Goal: Find specific page/section: Find specific page/section

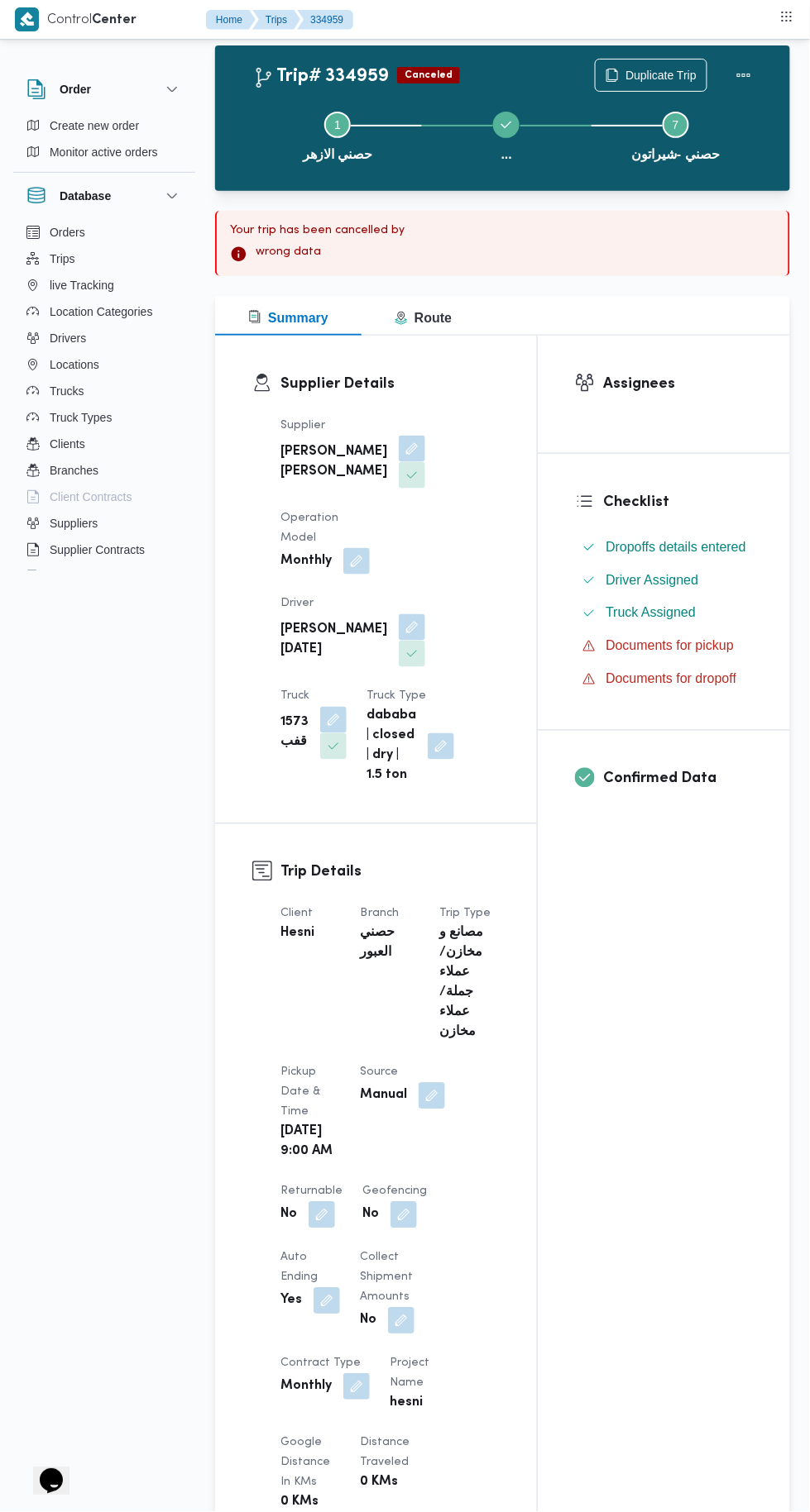
scroll to position [67, 0]
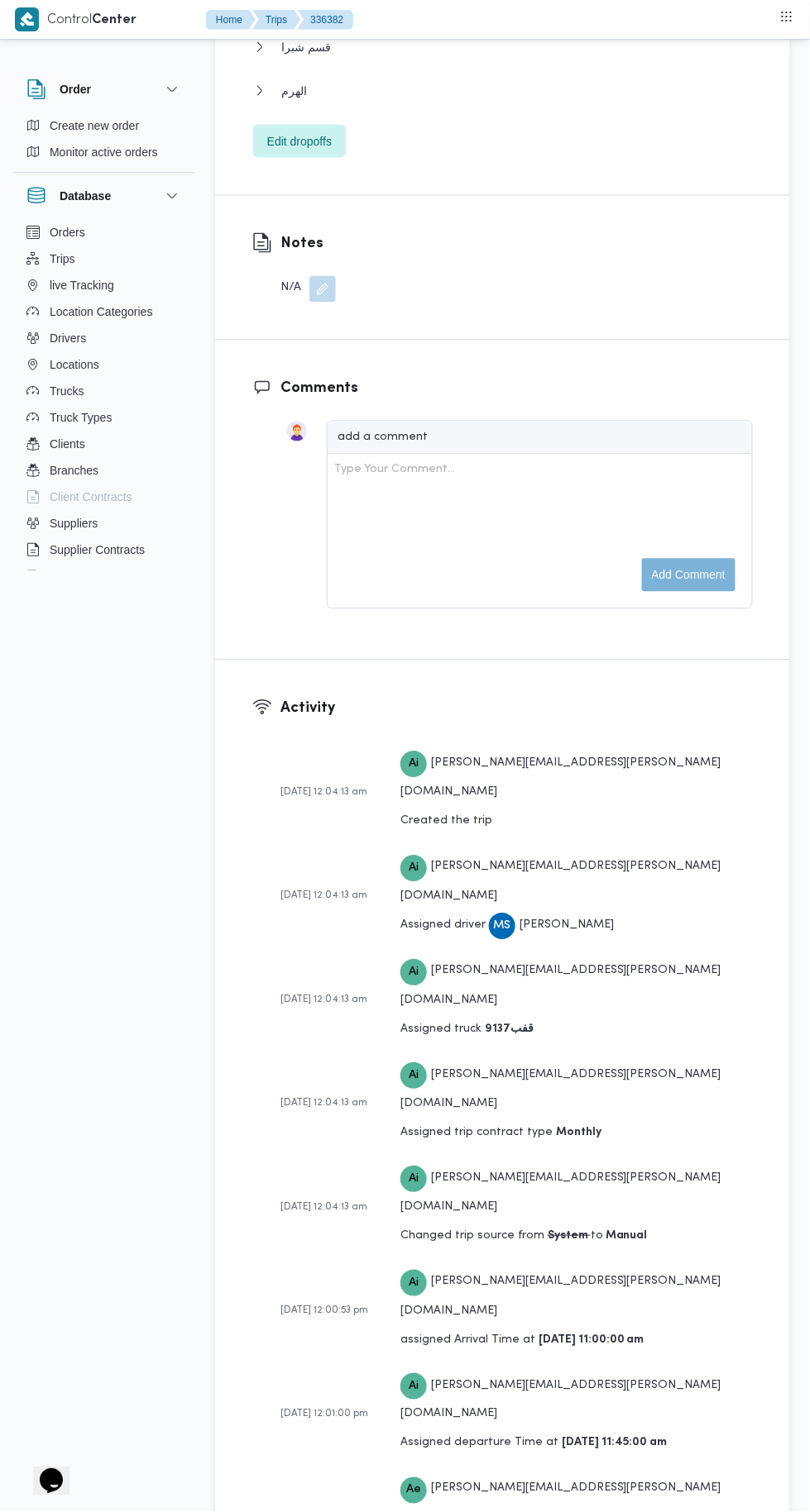
scroll to position [2991, 0]
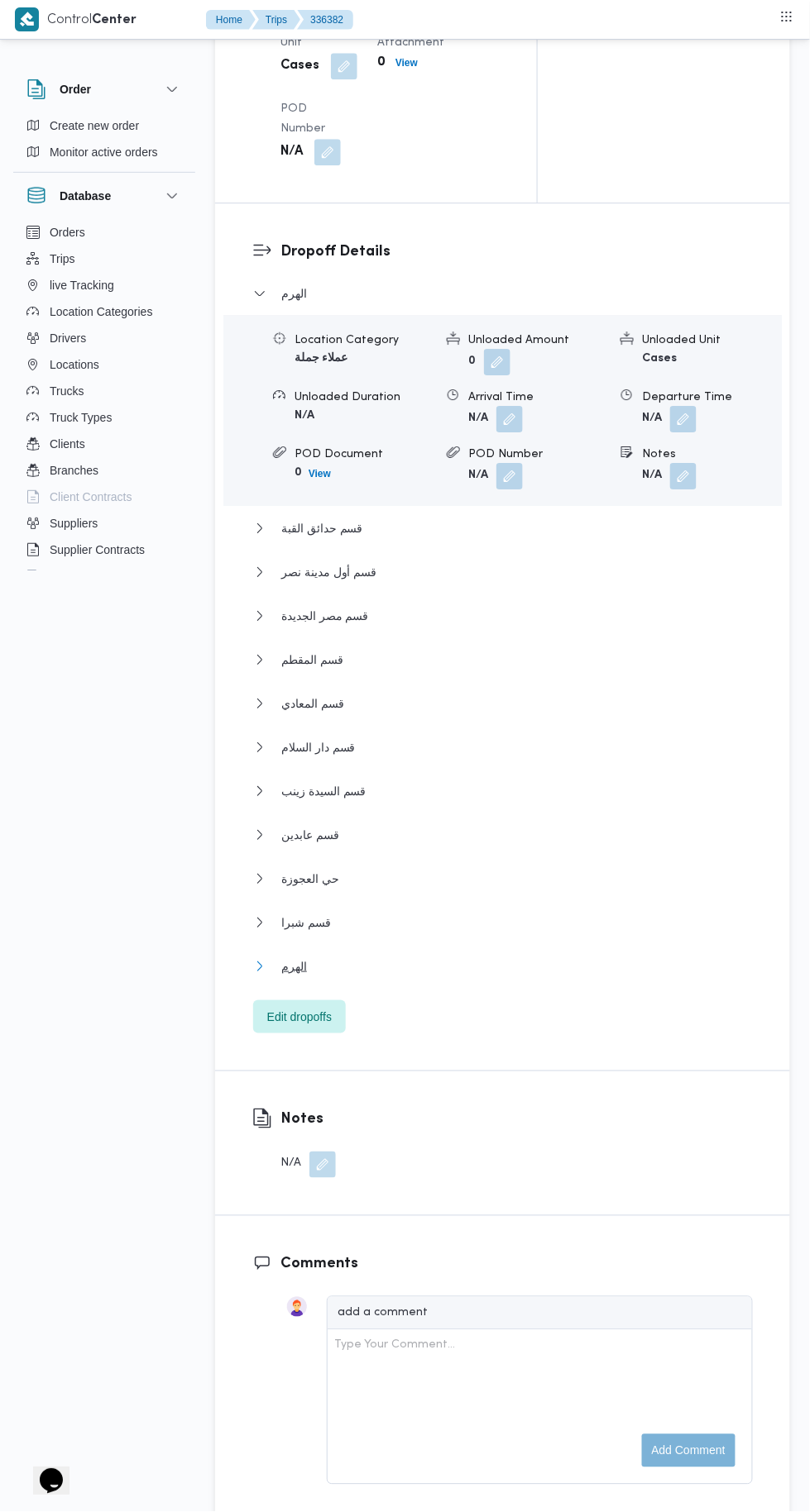
click at [518, 977] on button "الهرم" at bounding box center [503, 966] width 499 height 20
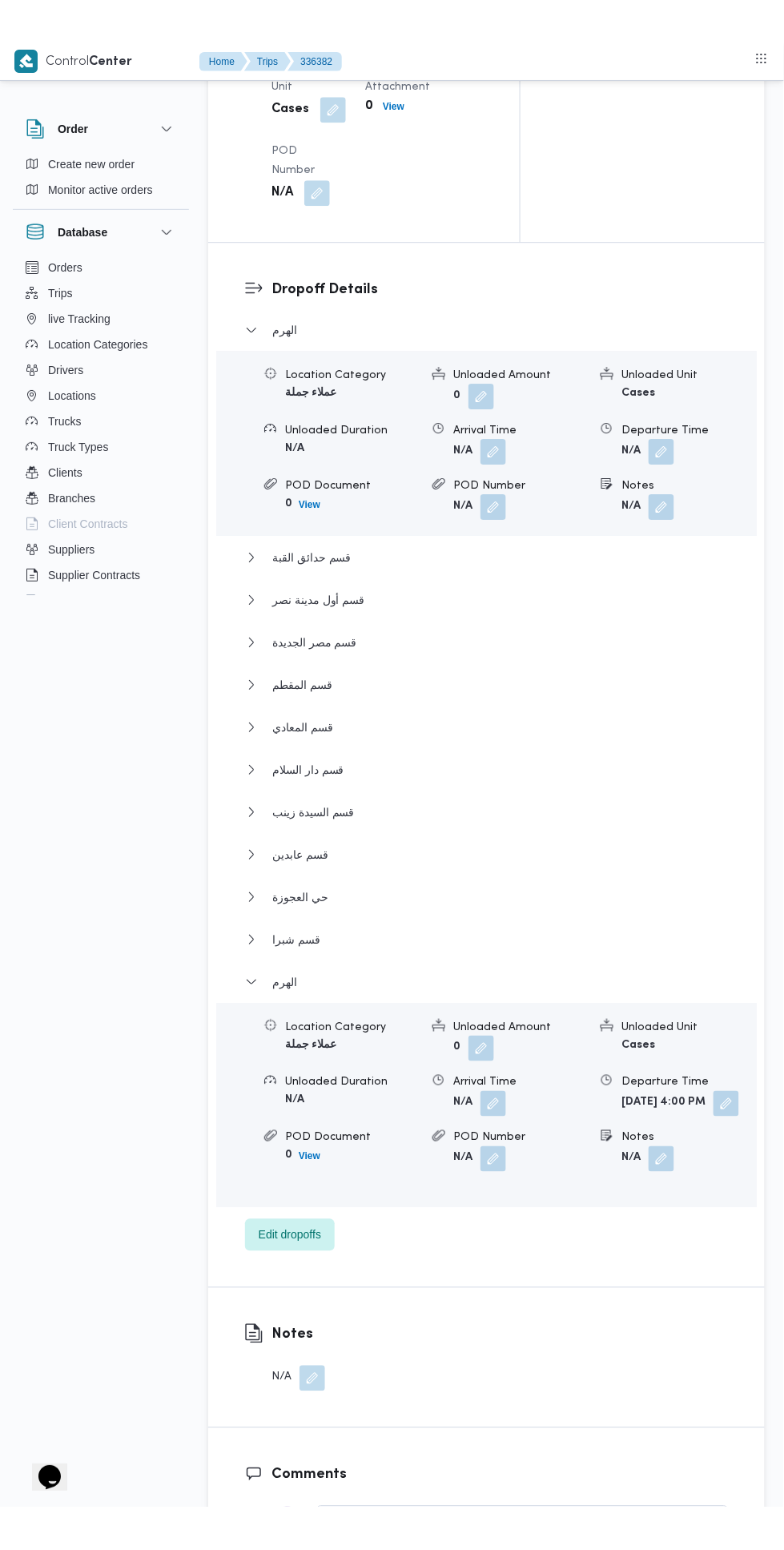
scroll to position [0, 0]
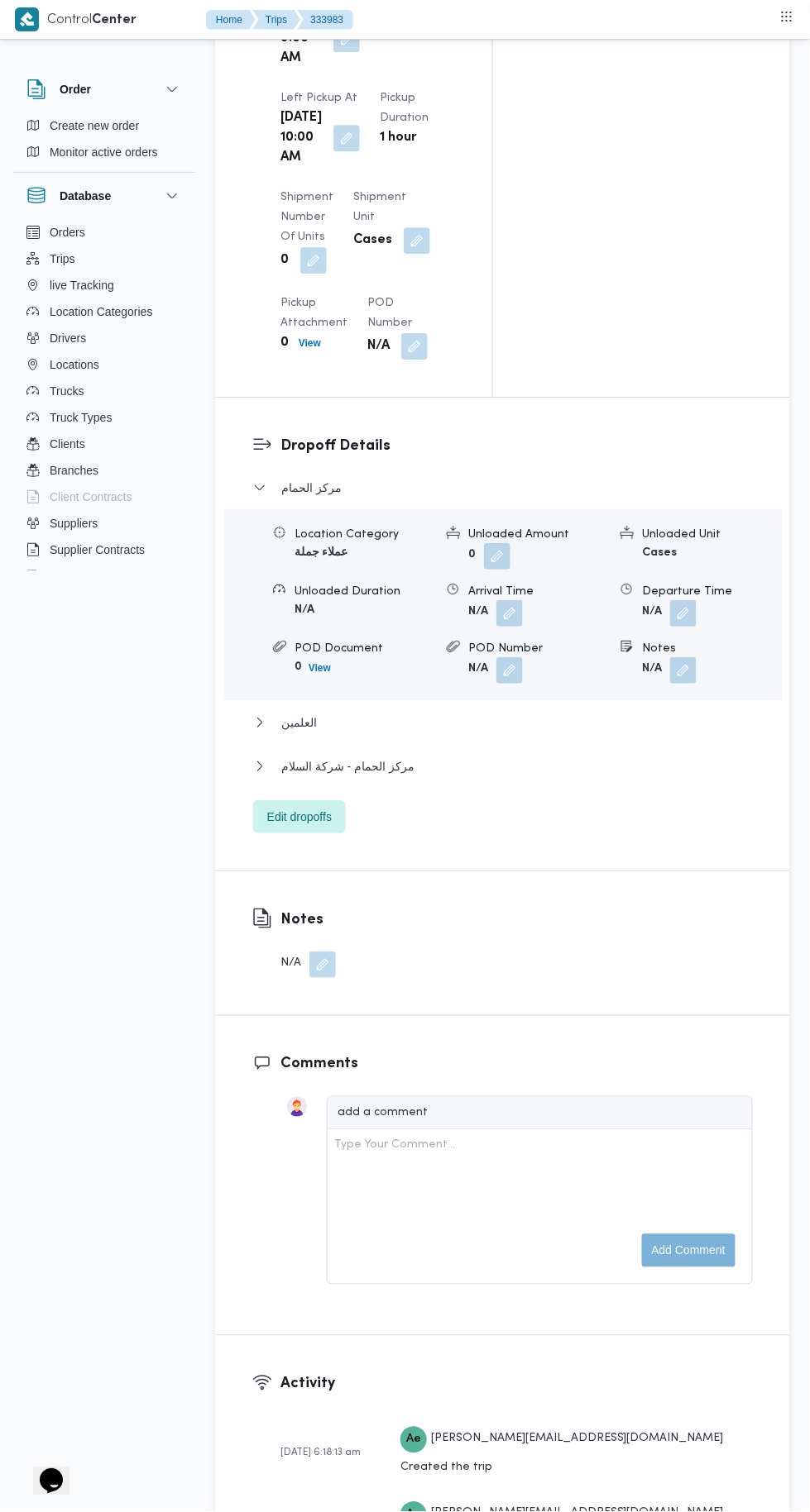
scroll to position [2102, 0]
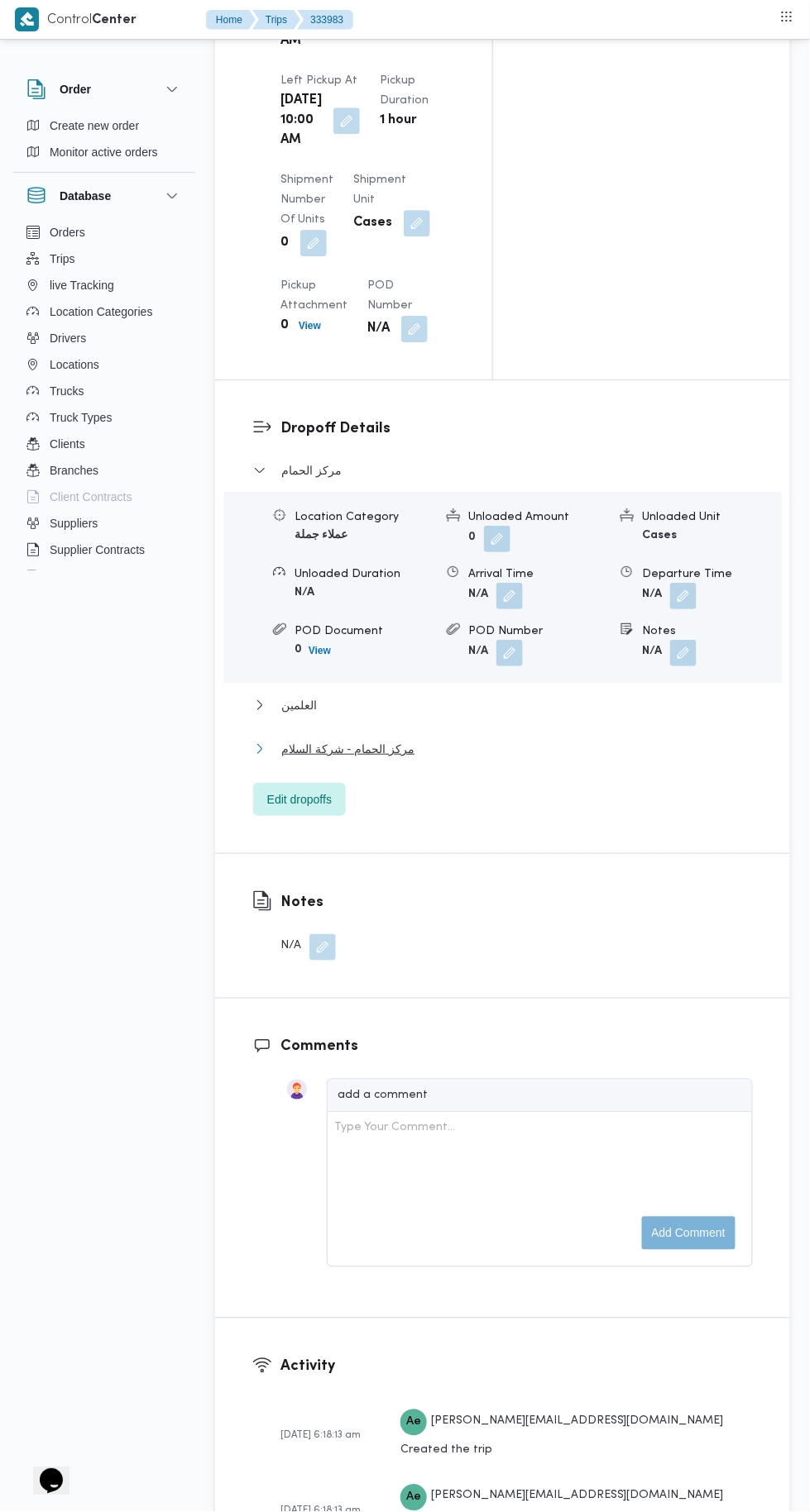
click at [595, 739] on button "مركز الحمام - شركة السلام" at bounding box center [503, 749] width 499 height 20
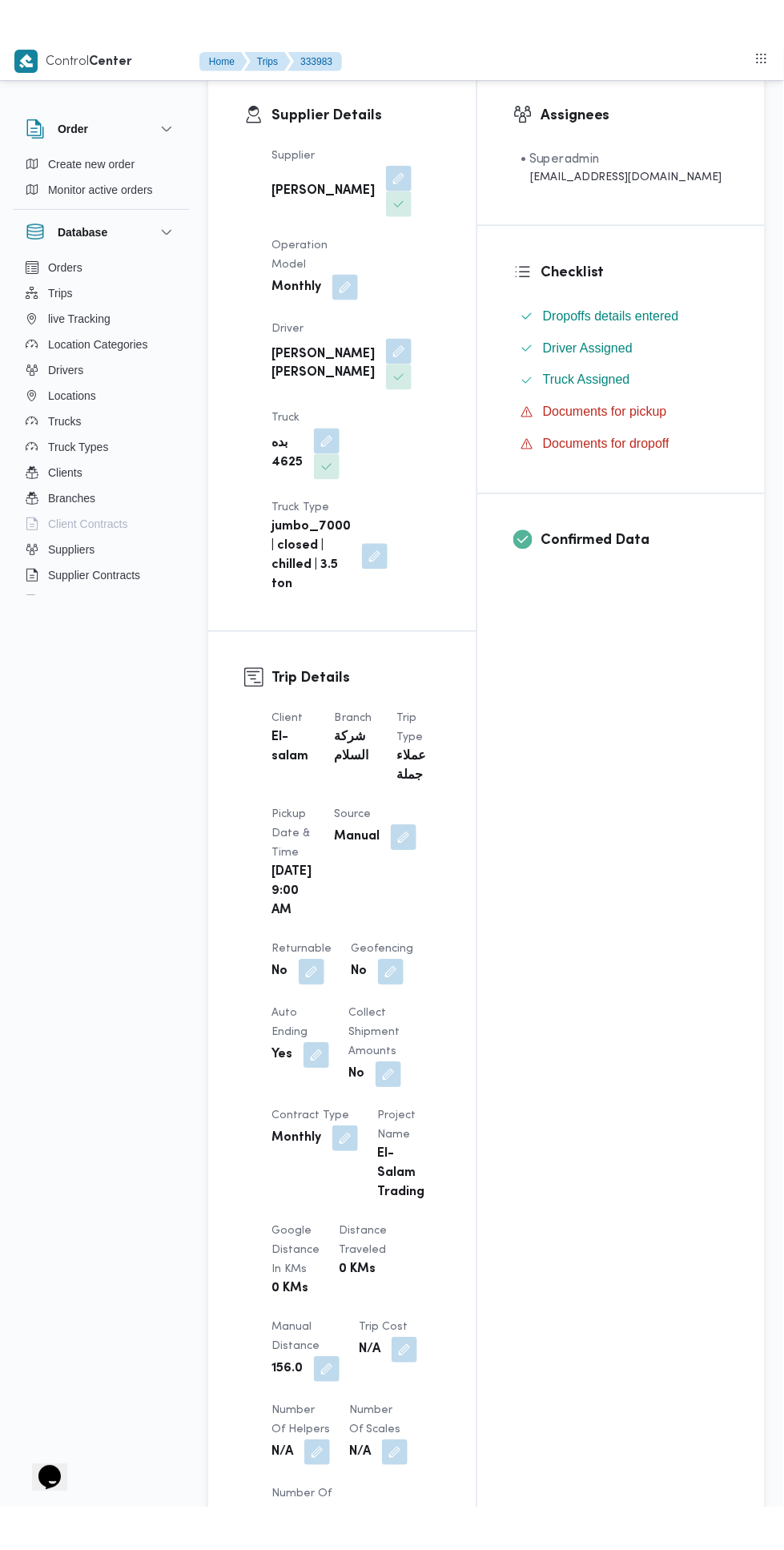
scroll to position [0, 0]
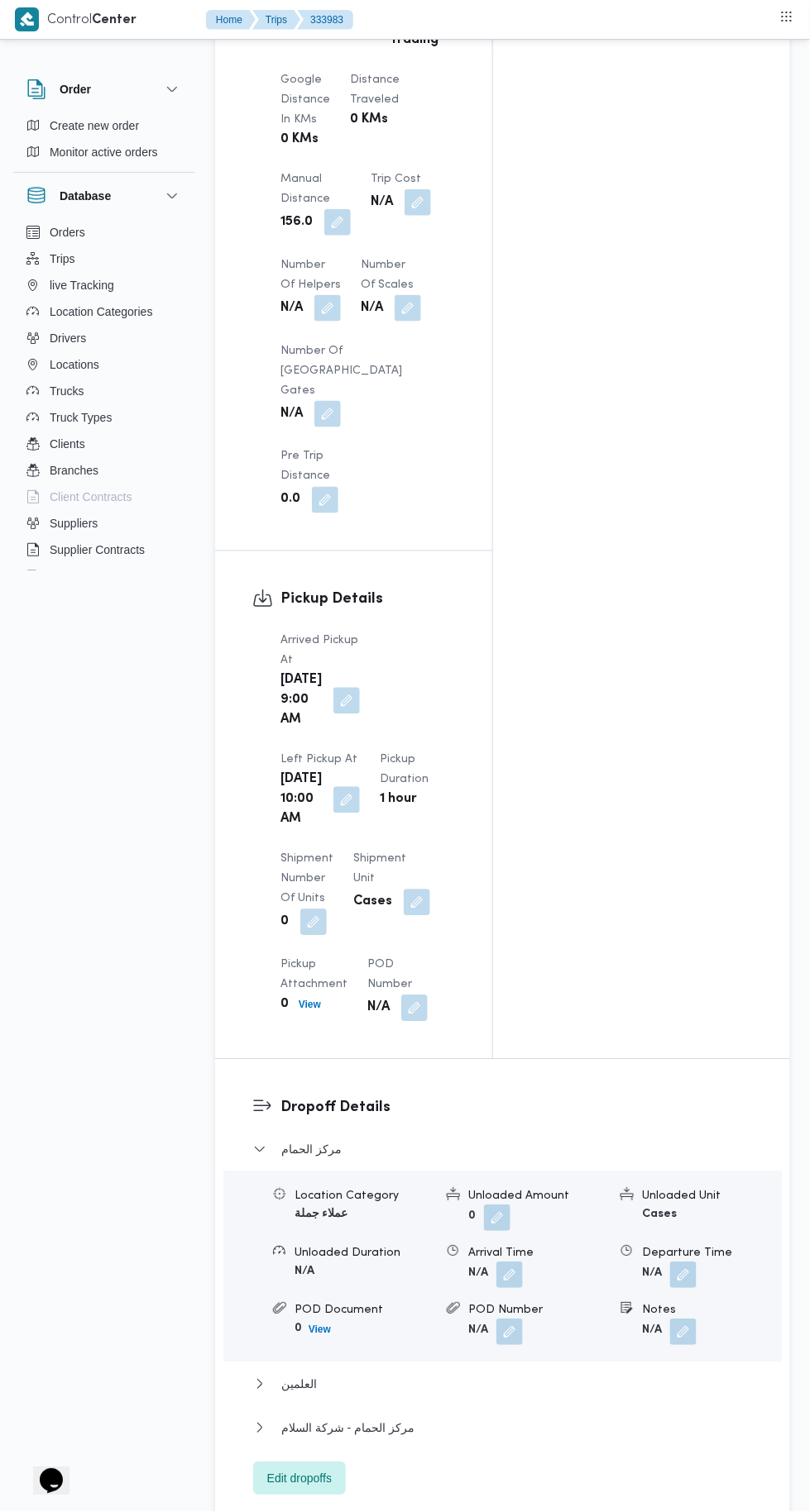
scroll to position [2557, 0]
